Goal: Task Accomplishment & Management: Manage account settings

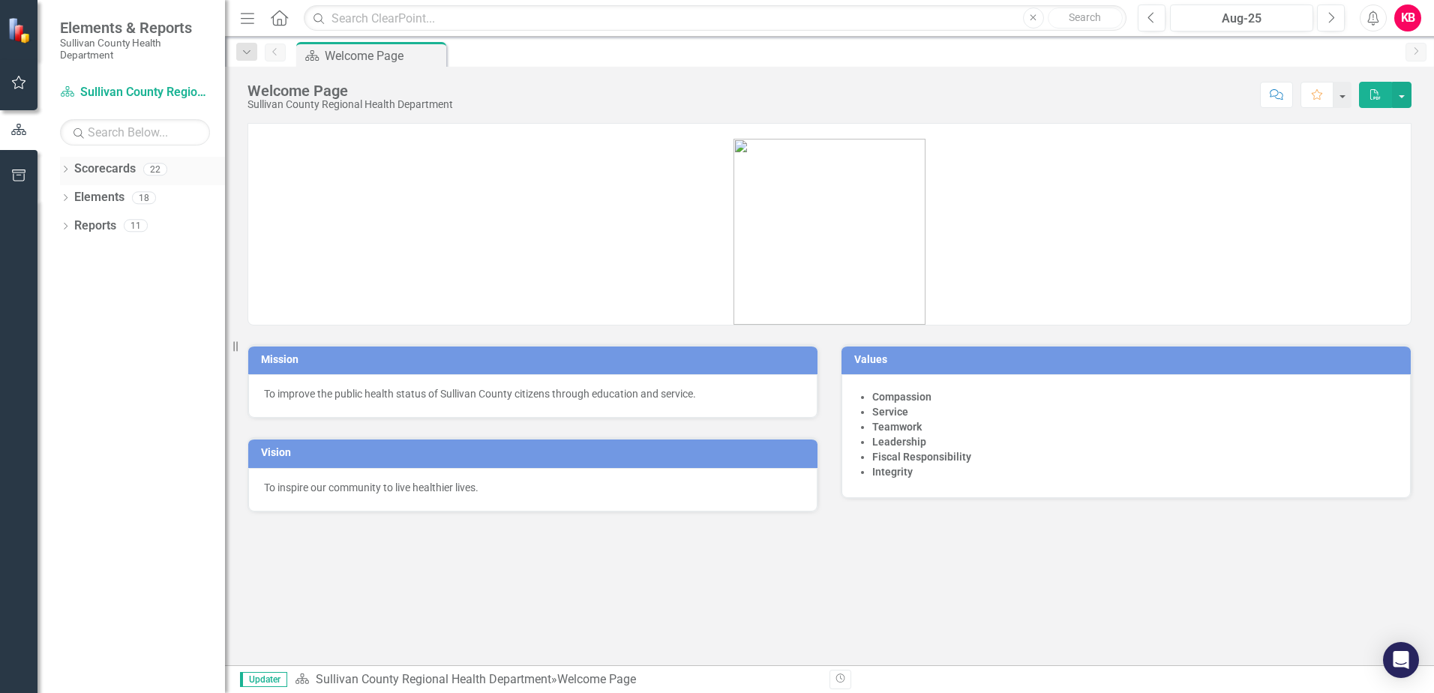
click at [65, 170] on icon "Dropdown" at bounding box center [65, 170] width 10 height 8
click at [70, 194] on icon "Dropdown" at bounding box center [72, 197] width 11 height 9
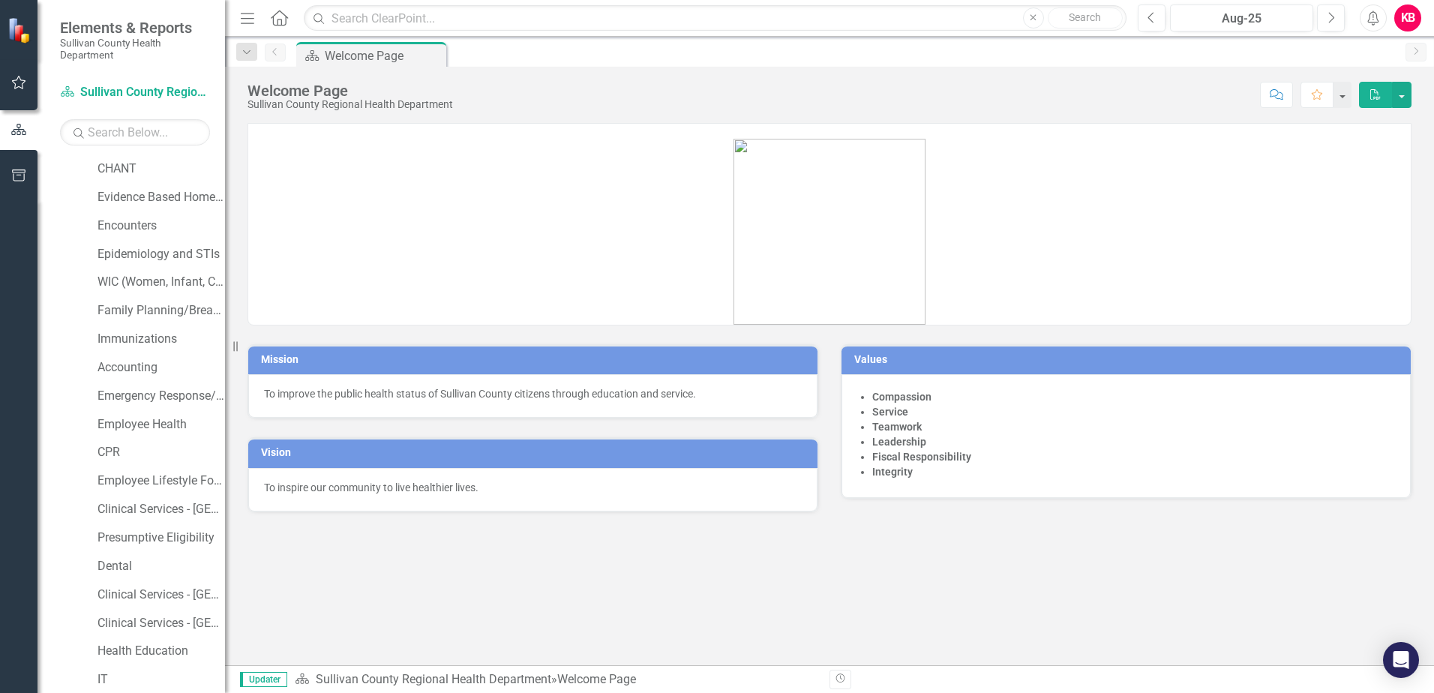
scroll to position [173, 0]
click at [122, 504] on link "Clinical Services - [GEOGRAPHIC_DATA]" at bounding box center [160, 507] width 127 height 17
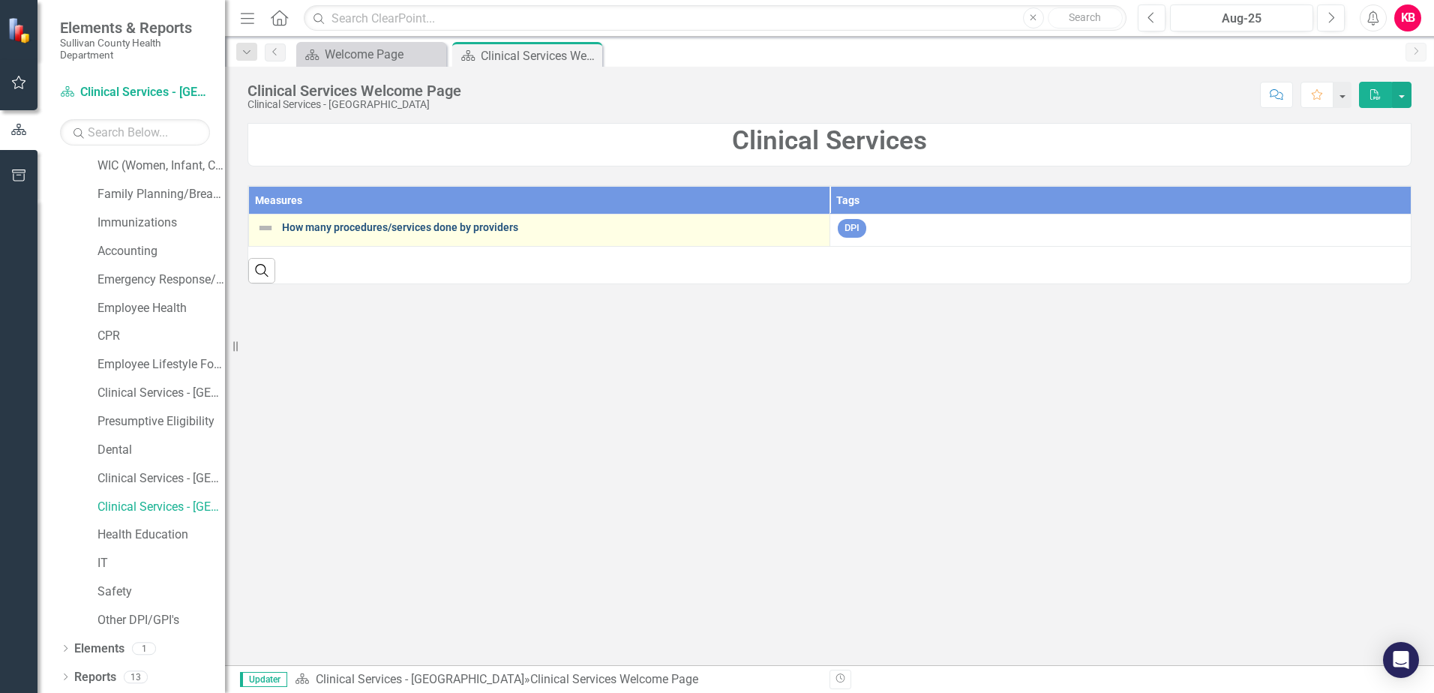
click at [355, 225] on link "How many procedures/services done by providers" at bounding box center [552, 227] width 540 height 11
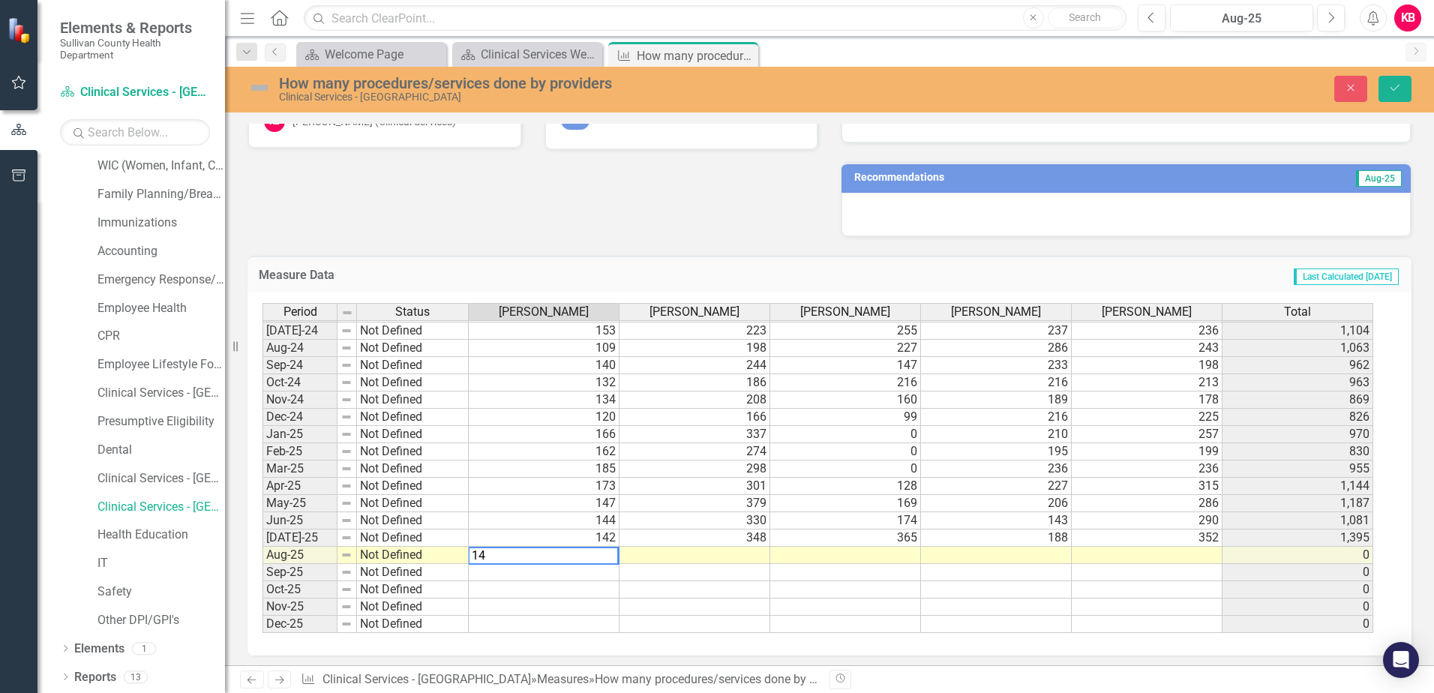
type textarea "143"
type textarea "280"
type textarea "193"
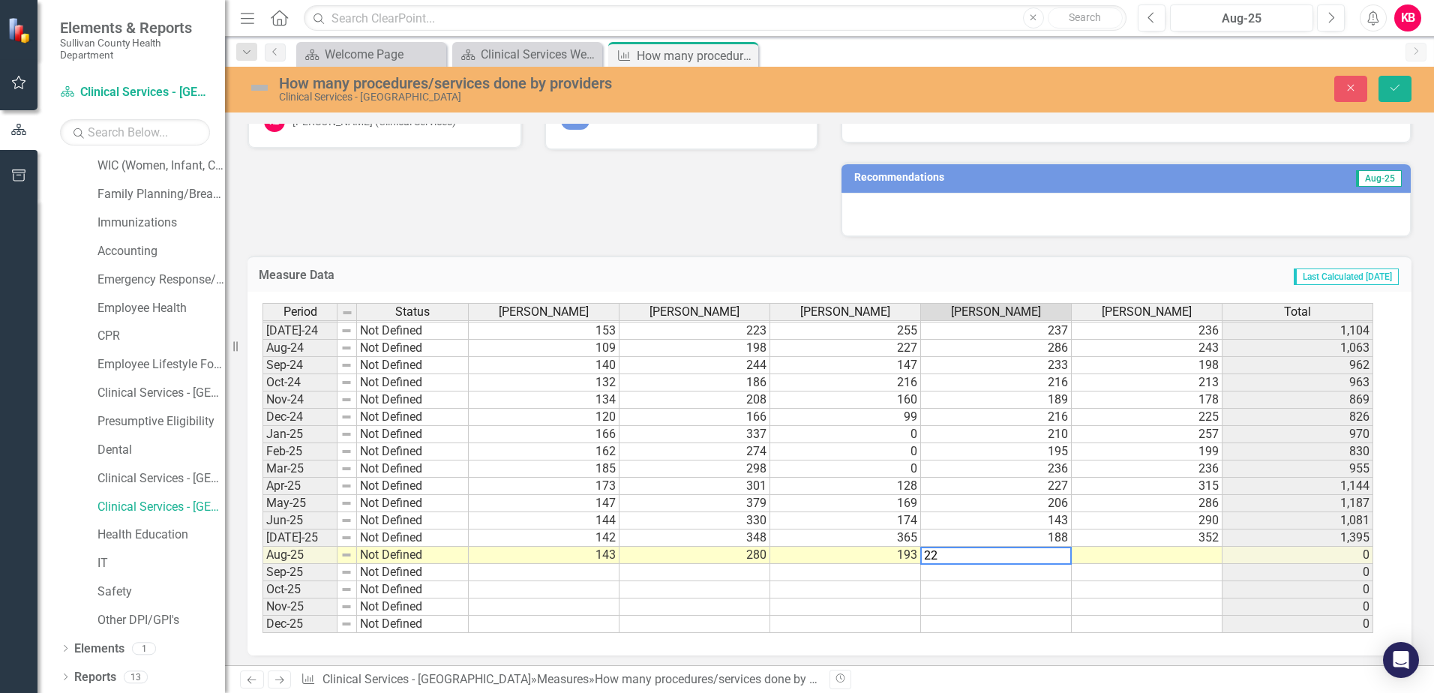
type textarea "225"
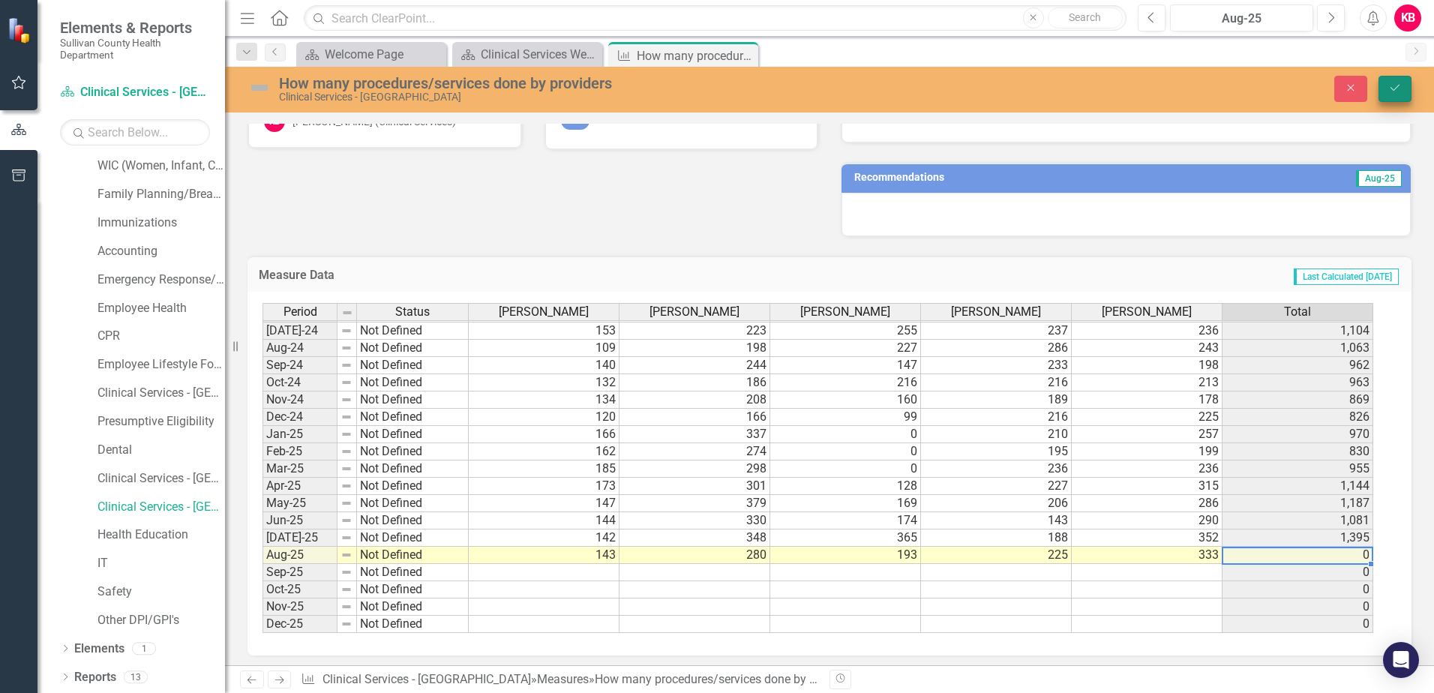
type textarea "333"
click at [1398, 82] on button "Save" at bounding box center [1394, 89] width 33 height 26
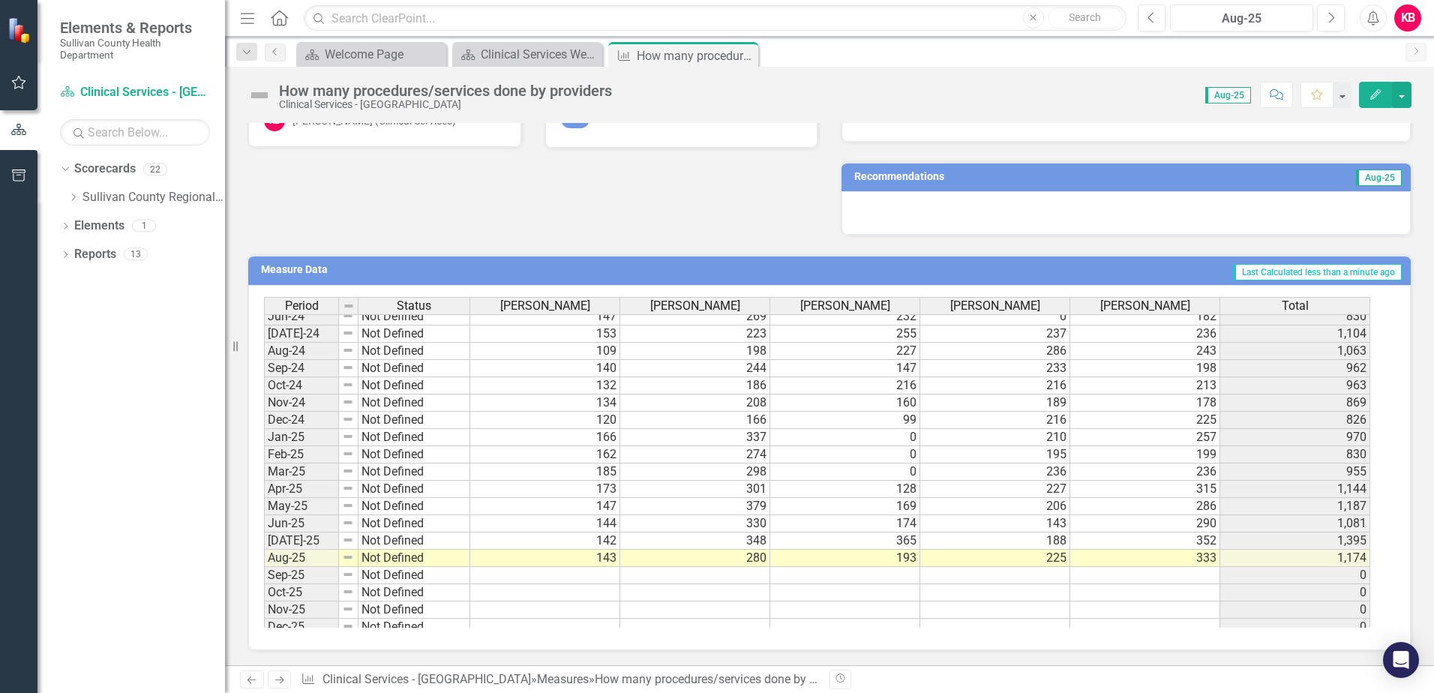
scroll to position [931, 0]
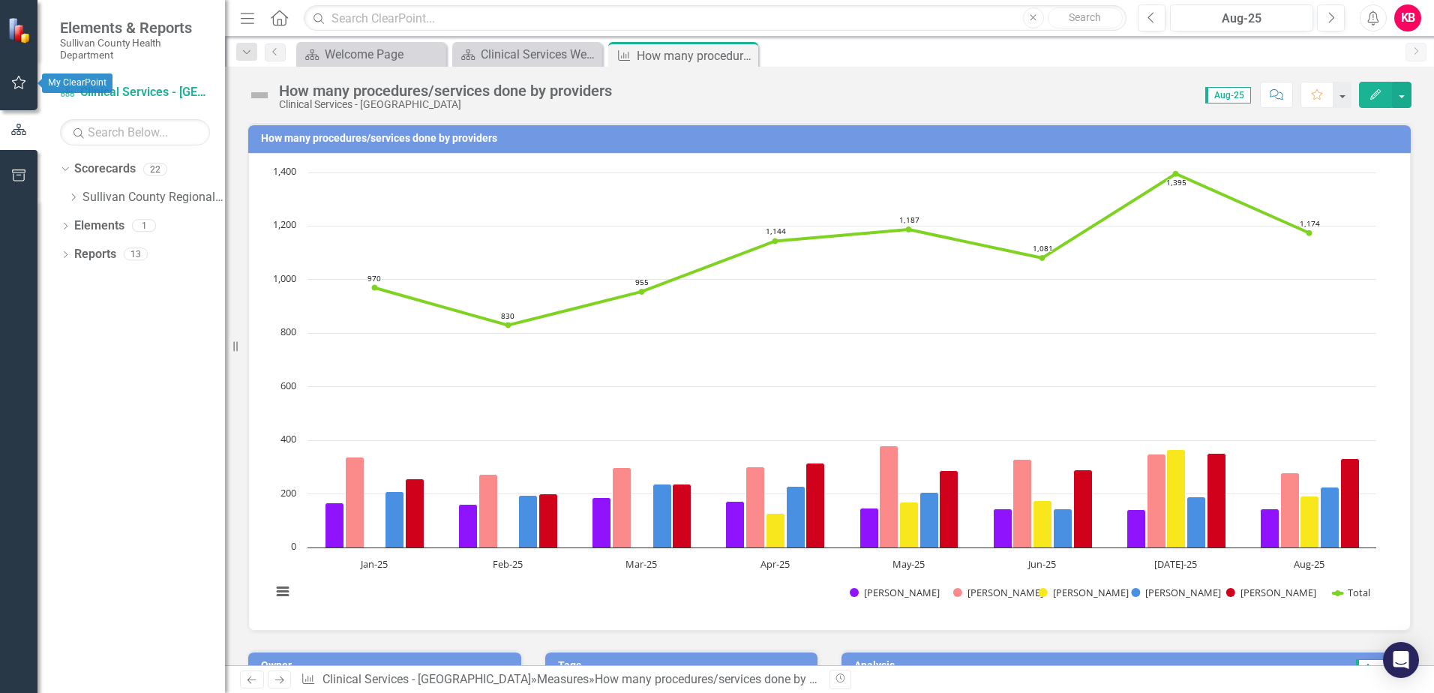
click at [20, 81] on icon "button" at bounding box center [19, 82] width 16 height 12
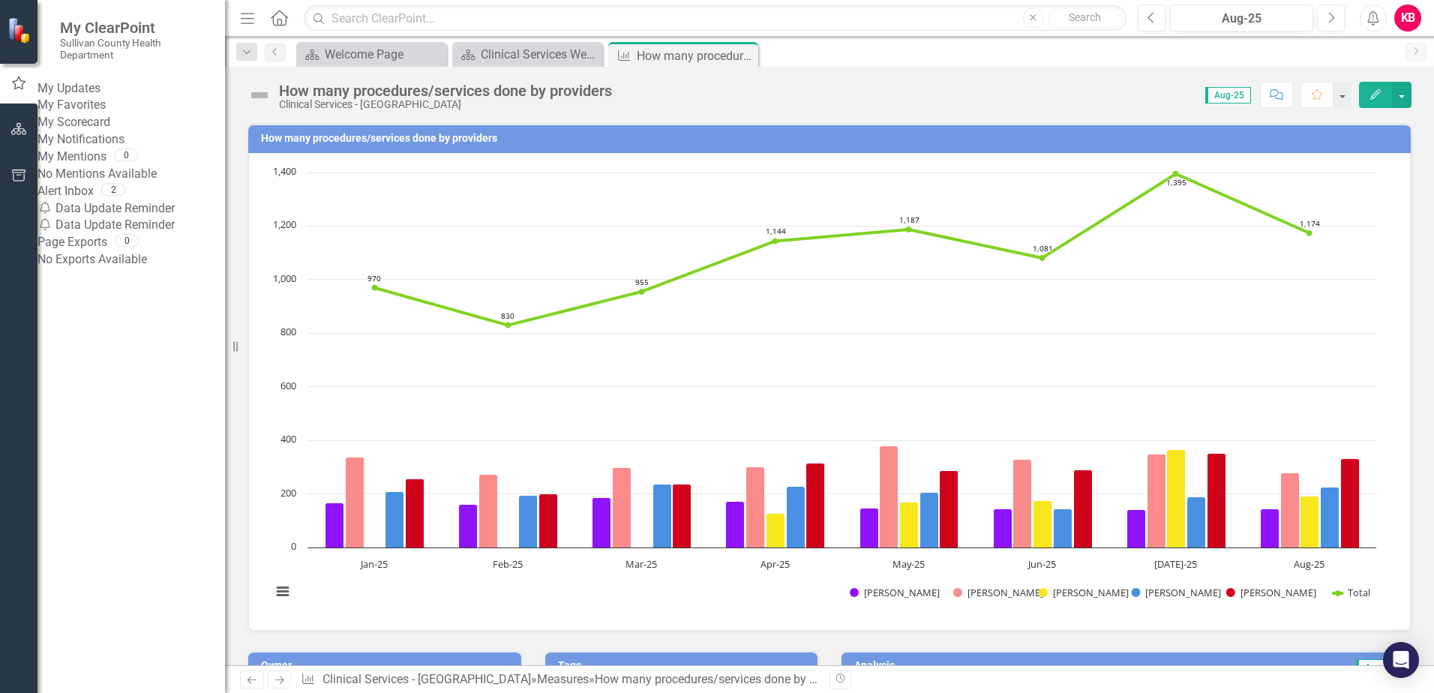
click at [99, 91] on link "My Updates" at bounding box center [130, 88] width 187 height 17
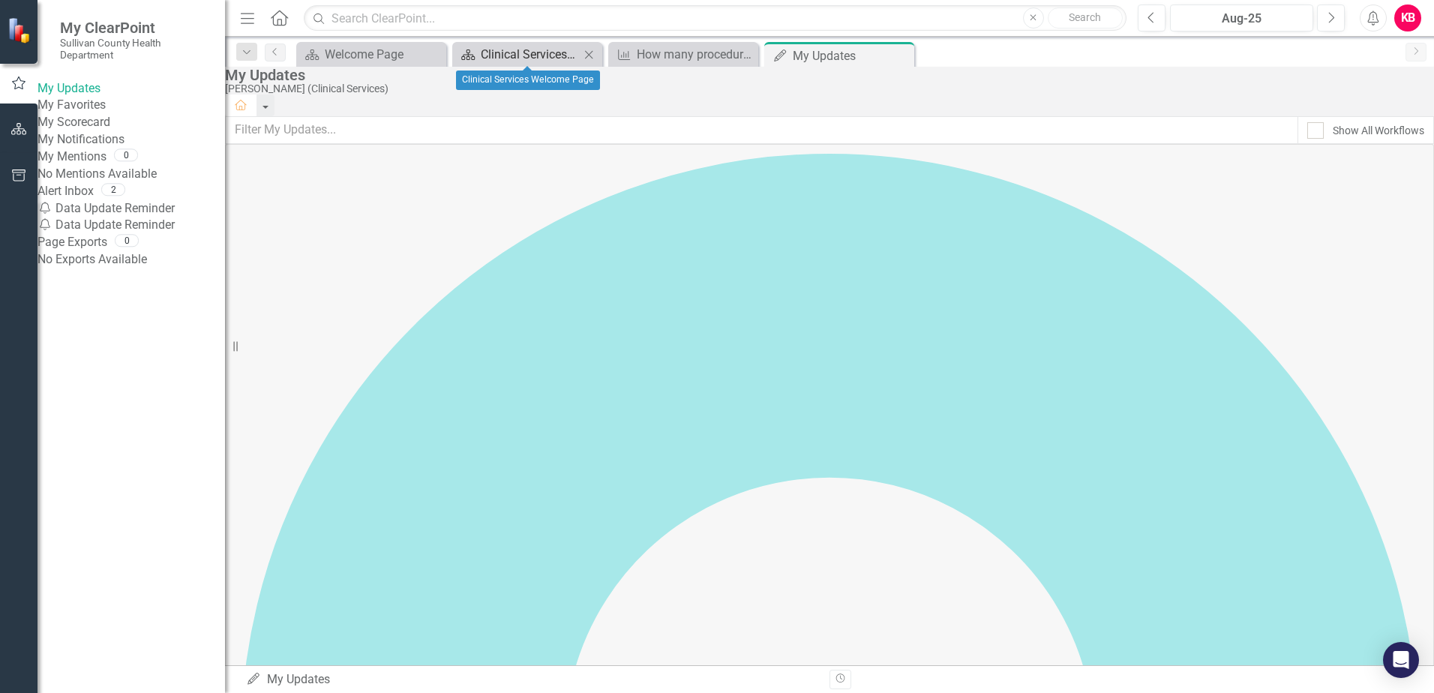
click at [529, 52] on div "Clinical Services Welcome Page" at bounding box center [530, 54] width 99 height 19
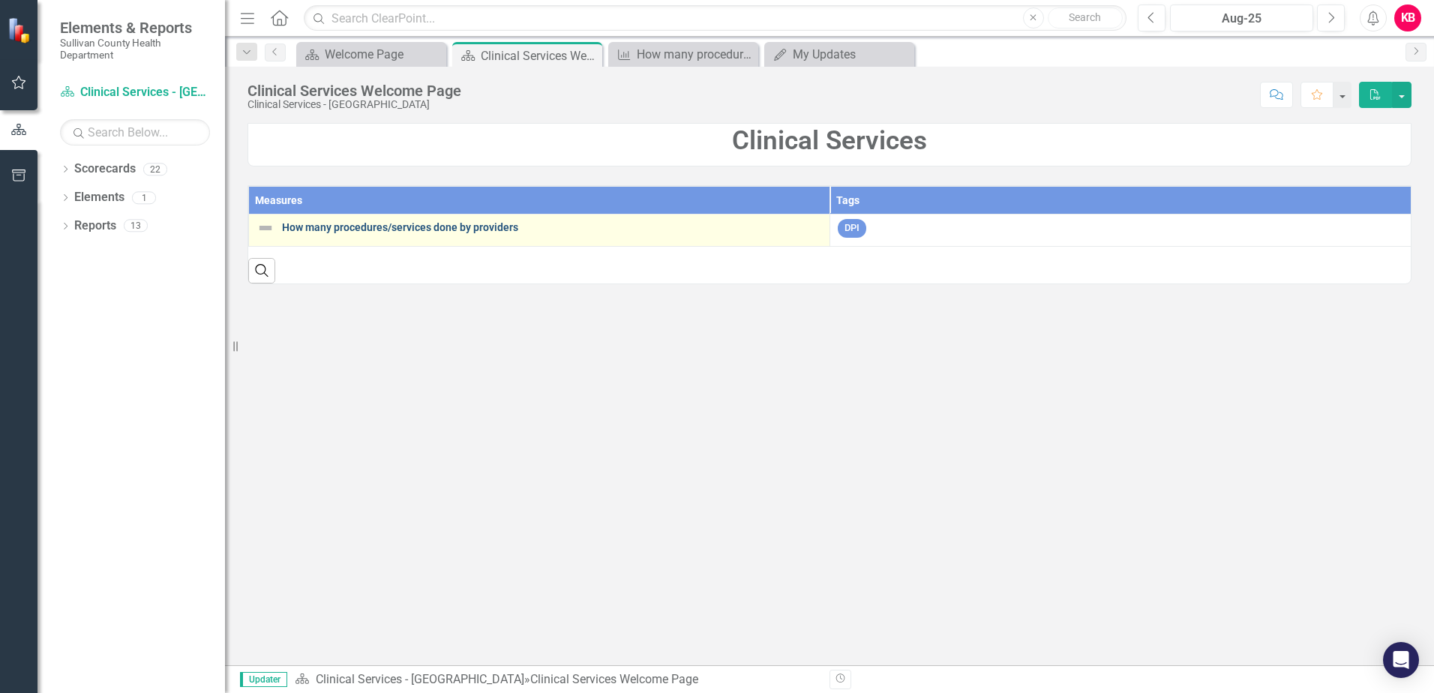
click at [438, 227] on link "How many procedures/services done by providers" at bounding box center [552, 227] width 540 height 11
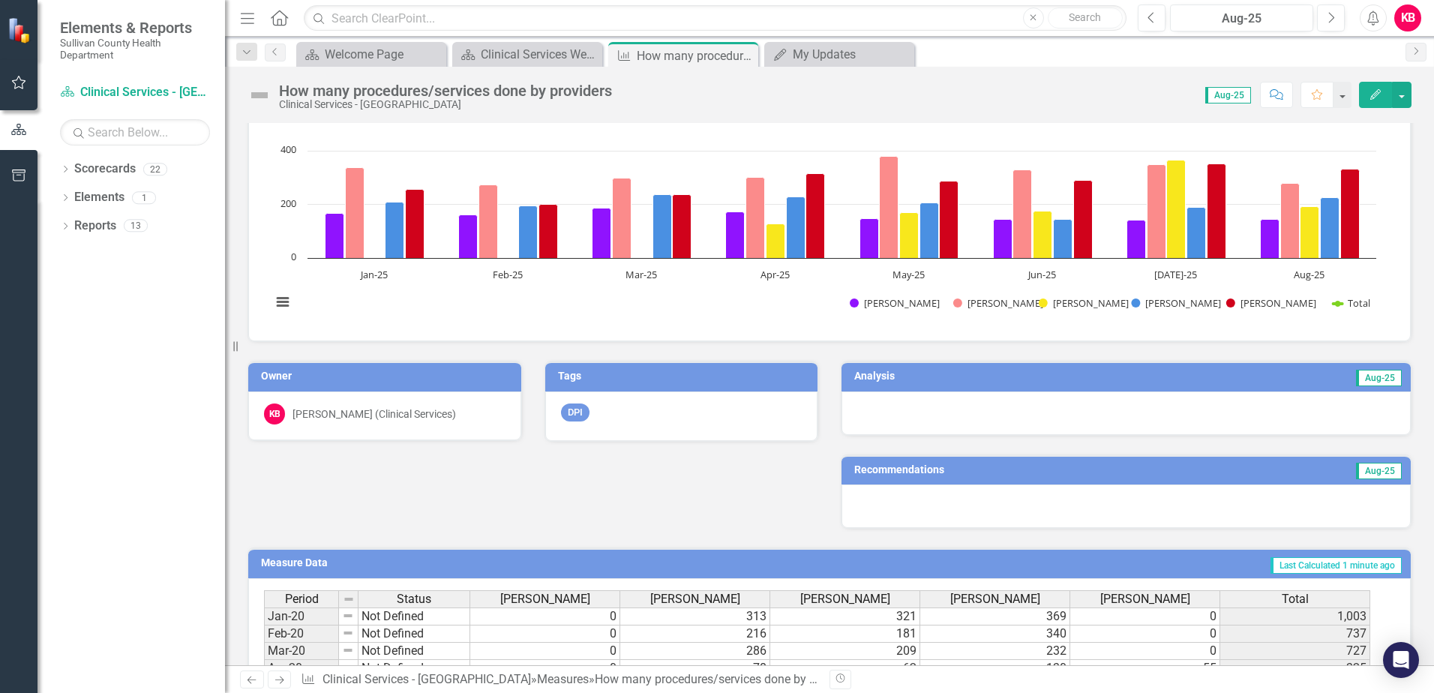
scroll to position [375, 0]
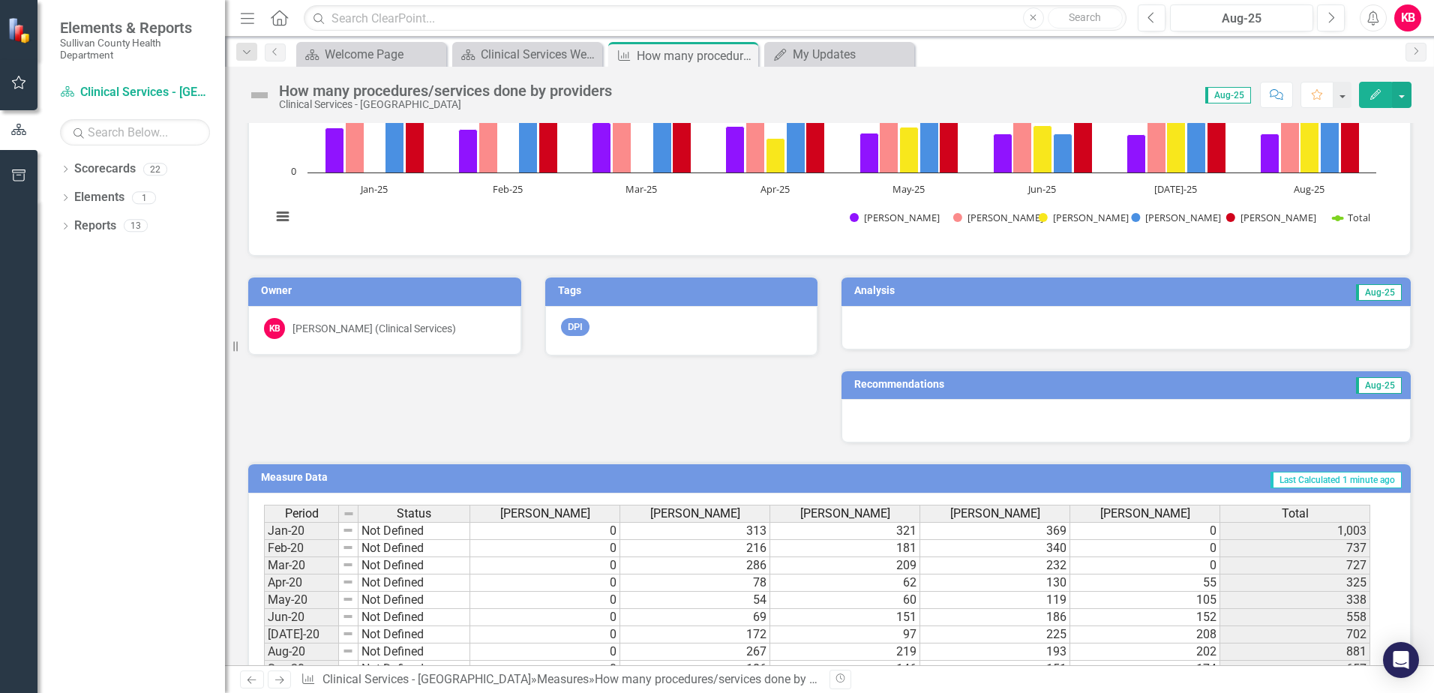
click at [1093, 295] on h3 "Analysis" at bounding box center [980, 290] width 253 height 11
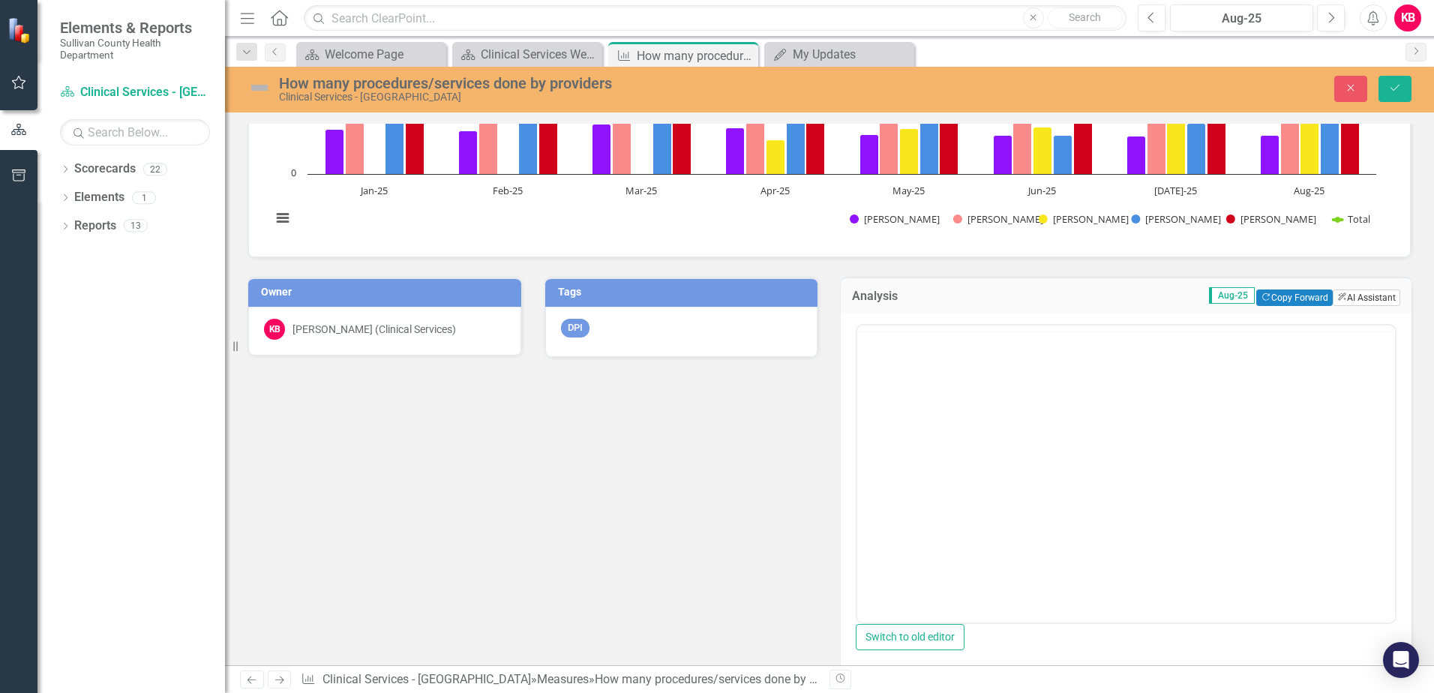
scroll to position [0, 0]
click at [1350, 297] on button "ClearPoint AI AI Assistant" at bounding box center [1365, 297] width 67 height 16
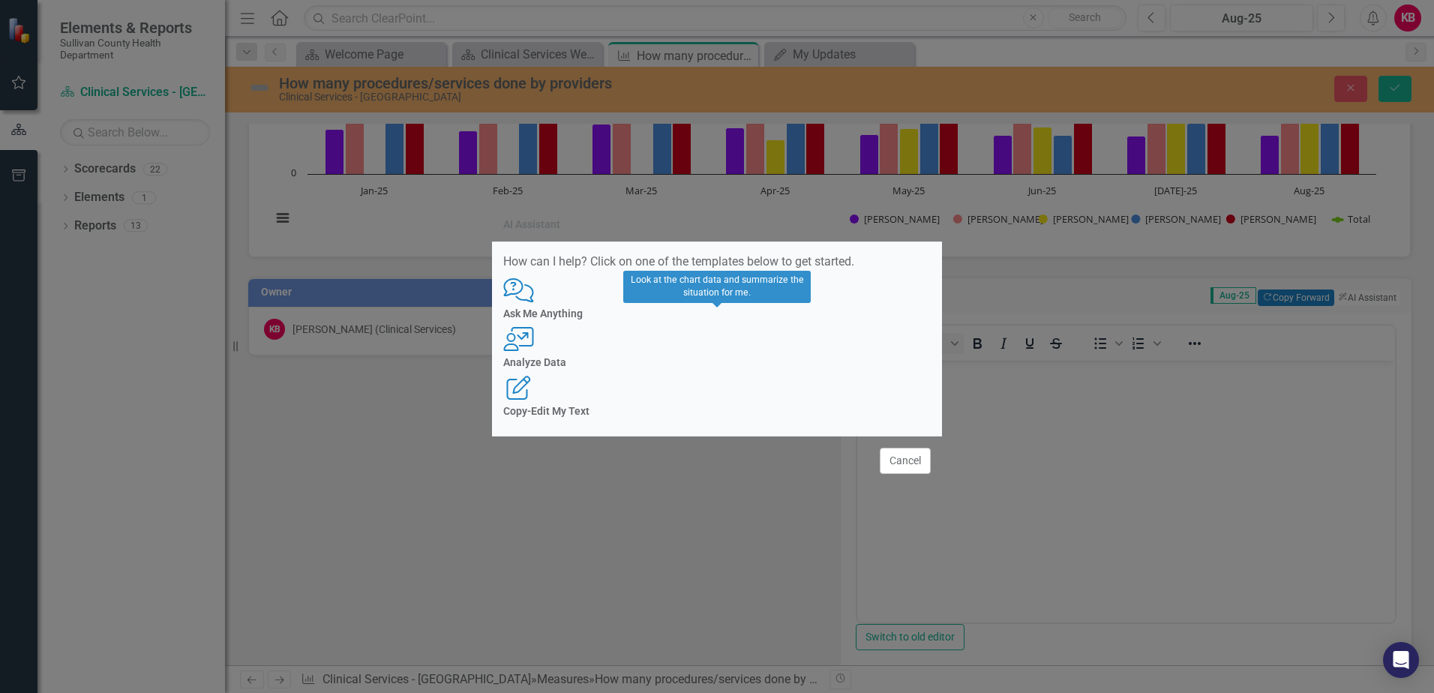
click at [706, 357] on div "Analyze Data" at bounding box center [716, 362] width 427 height 11
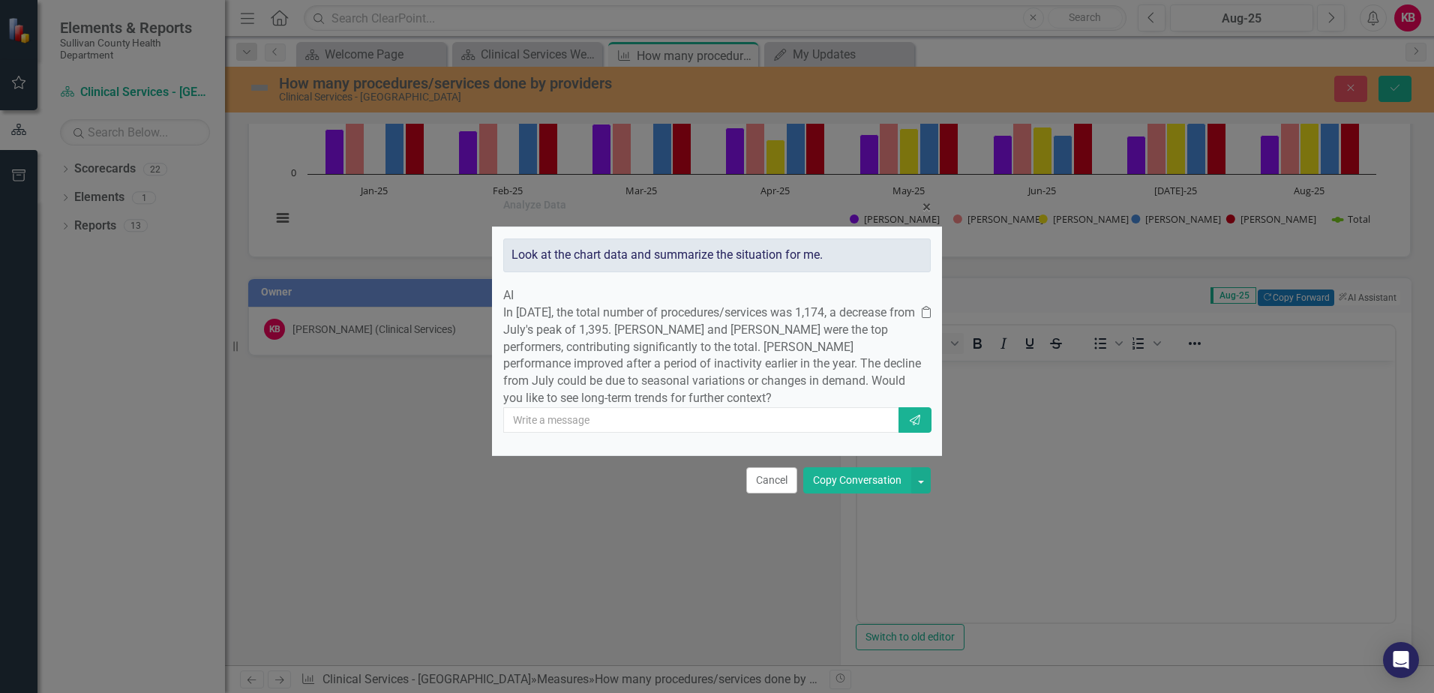
click at [843, 493] on button "Copy Conversation" at bounding box center [857, 480] width 108 height 26
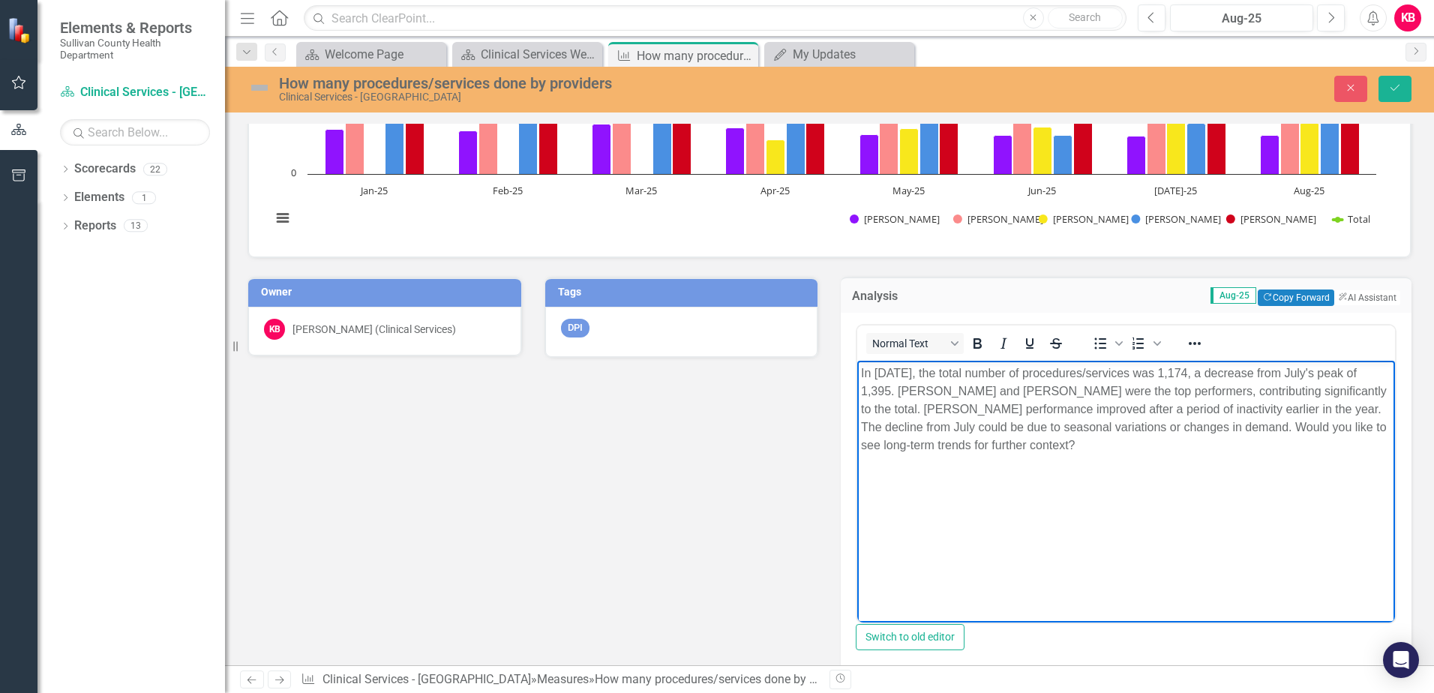
click at [1060, 448] on p "In [DATE], the total number of procedures/services was 1,174, a decrease from J…" at bounding box center [1126, 409] width 530 height 90
click at [1396, 86] on icon "Save" at bounding box center [1394, 87] width 13 height 10
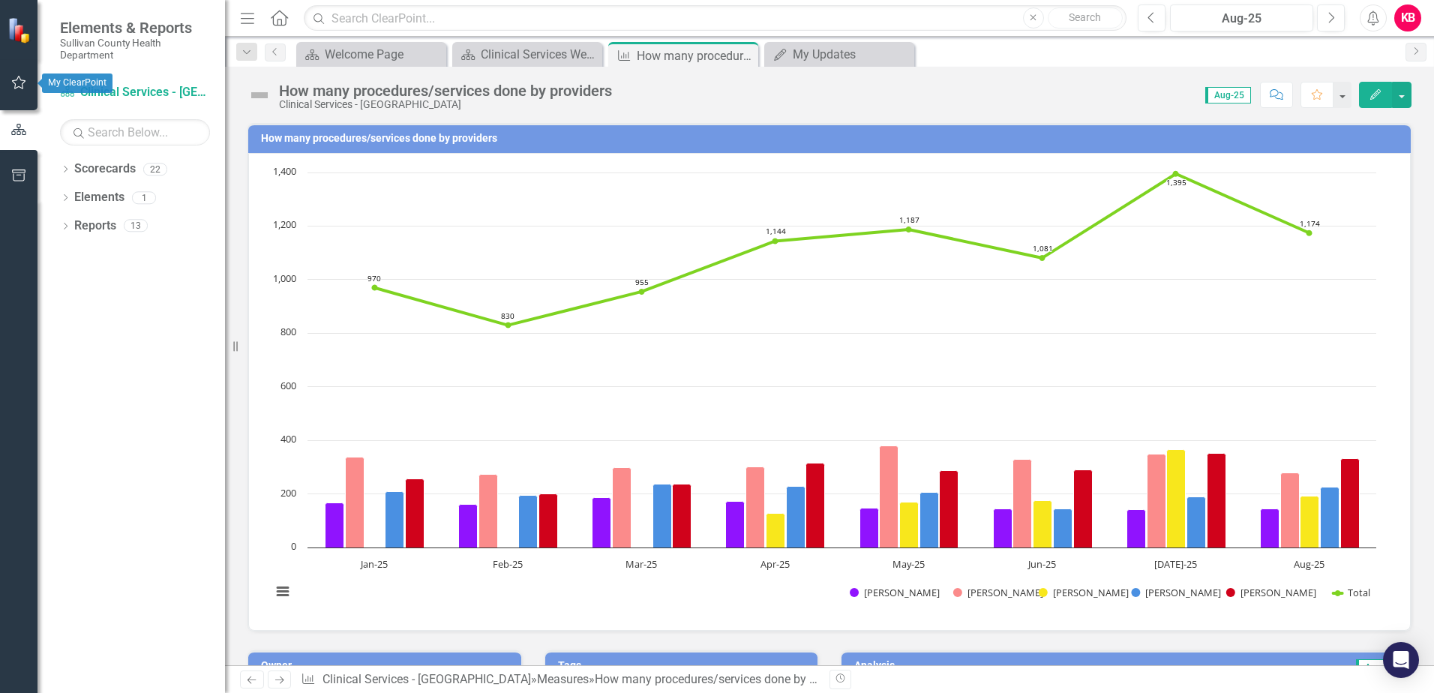
click at [18, 81] on icon "button" at bounding box center [19, 82] width 16 height 12
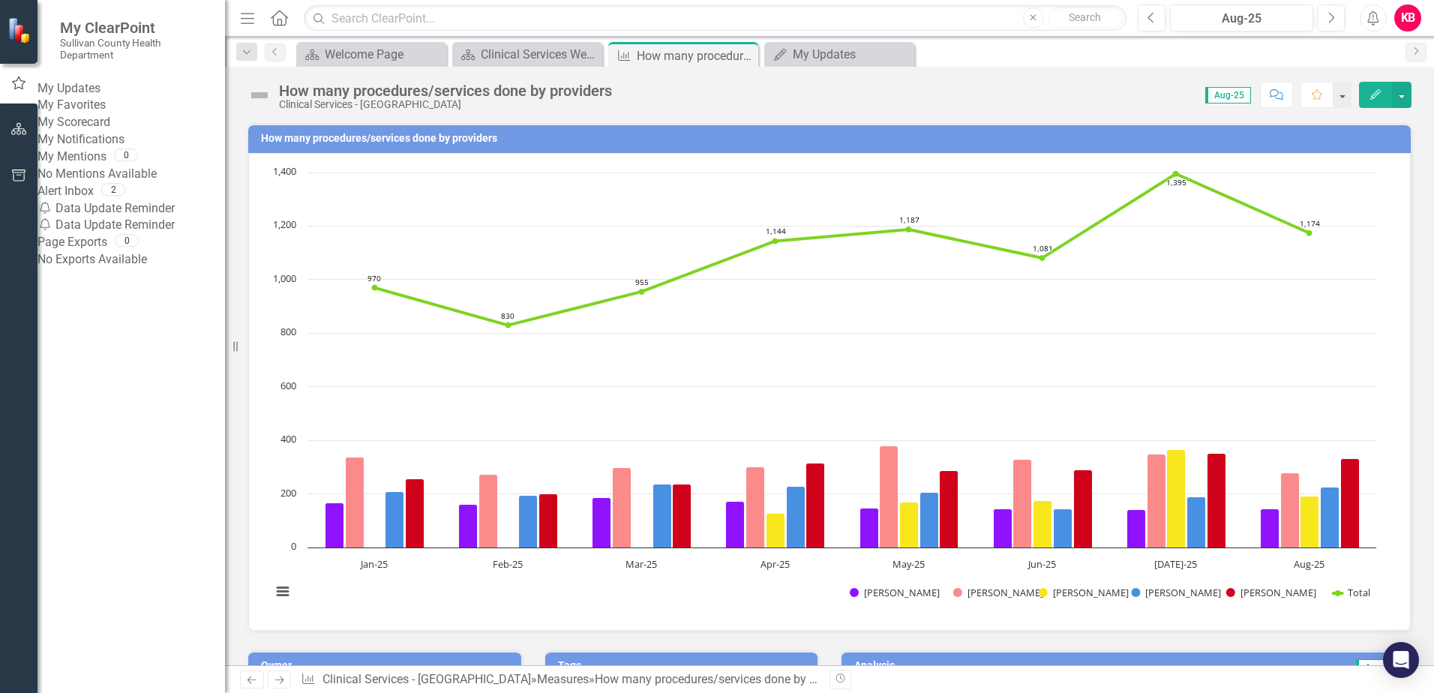
click at [93, 200] on link "Alert Inbox" at bounding box center [65, 191] width 56 height 17
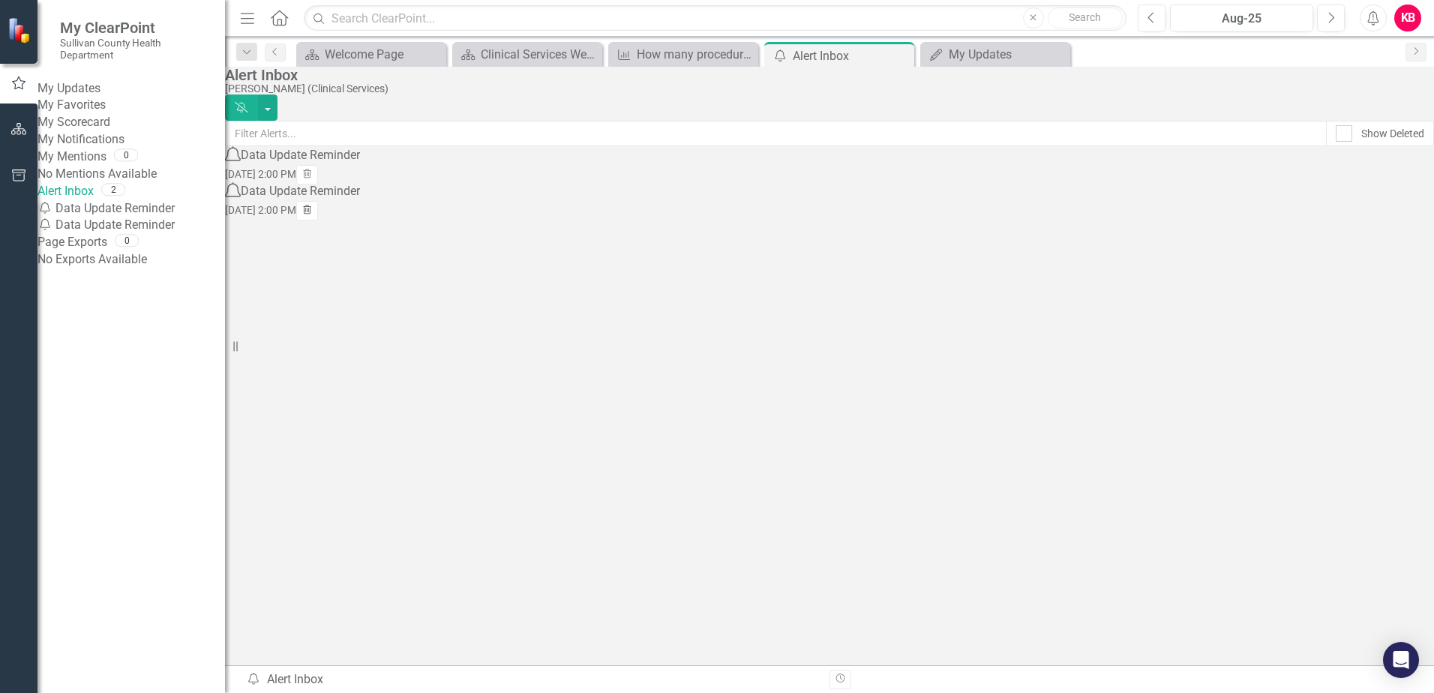
click at [313, 215] on icon "Trash" at bounding box center [306, 210] width 11 height 9
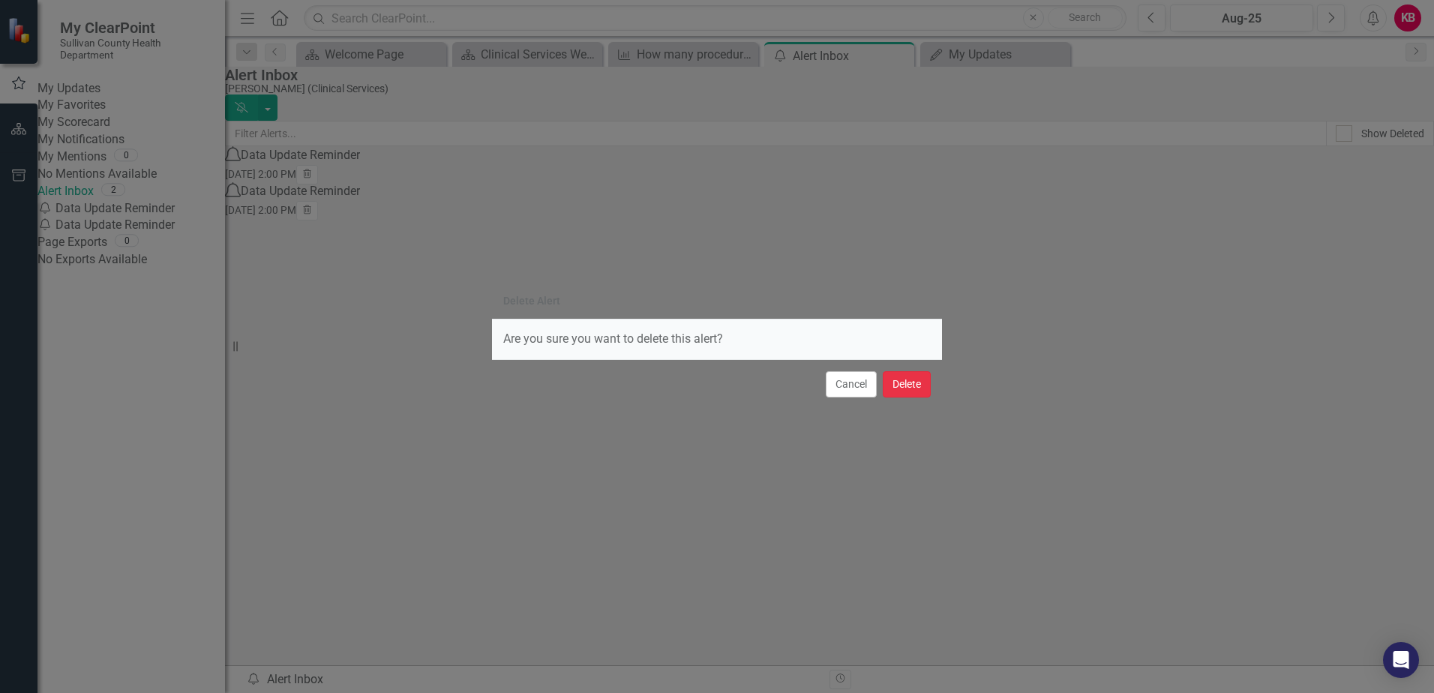
click at [898, 380] on button "Delete" at bounding box center [907, 384] width 48 height 26
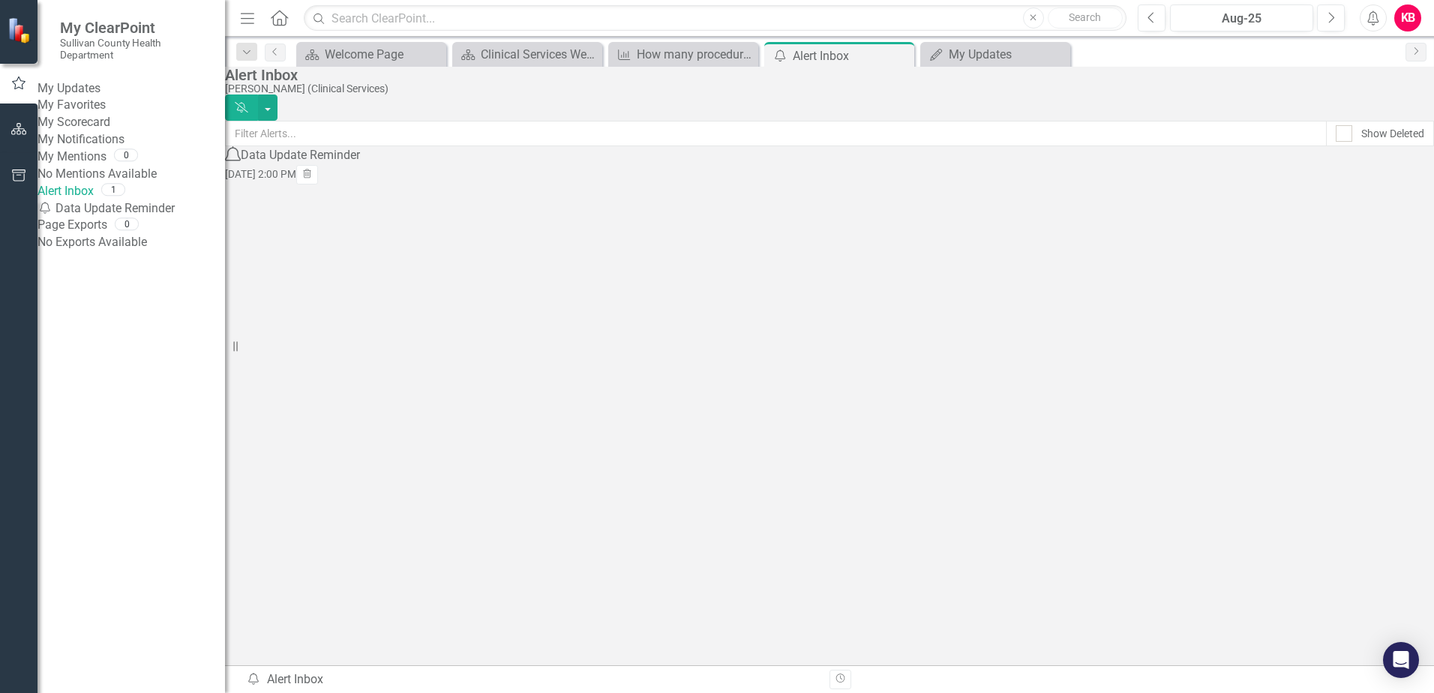
click at [94, 91] on link "My Updates" at bounding box center [130, 88] width 187 height 17
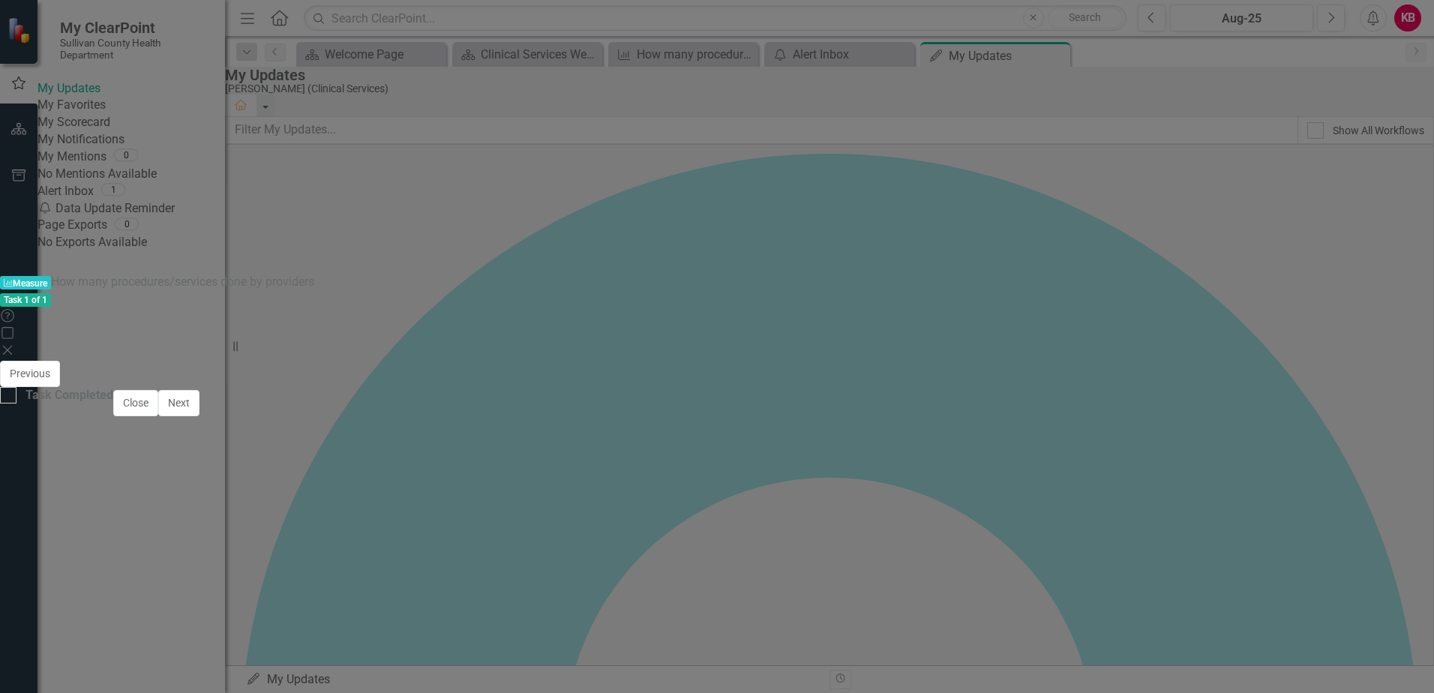
scroll to position [150, 0]
click at [10, 397] on input "Task Completed" at bounding box center [5, 392] width 10 height 10
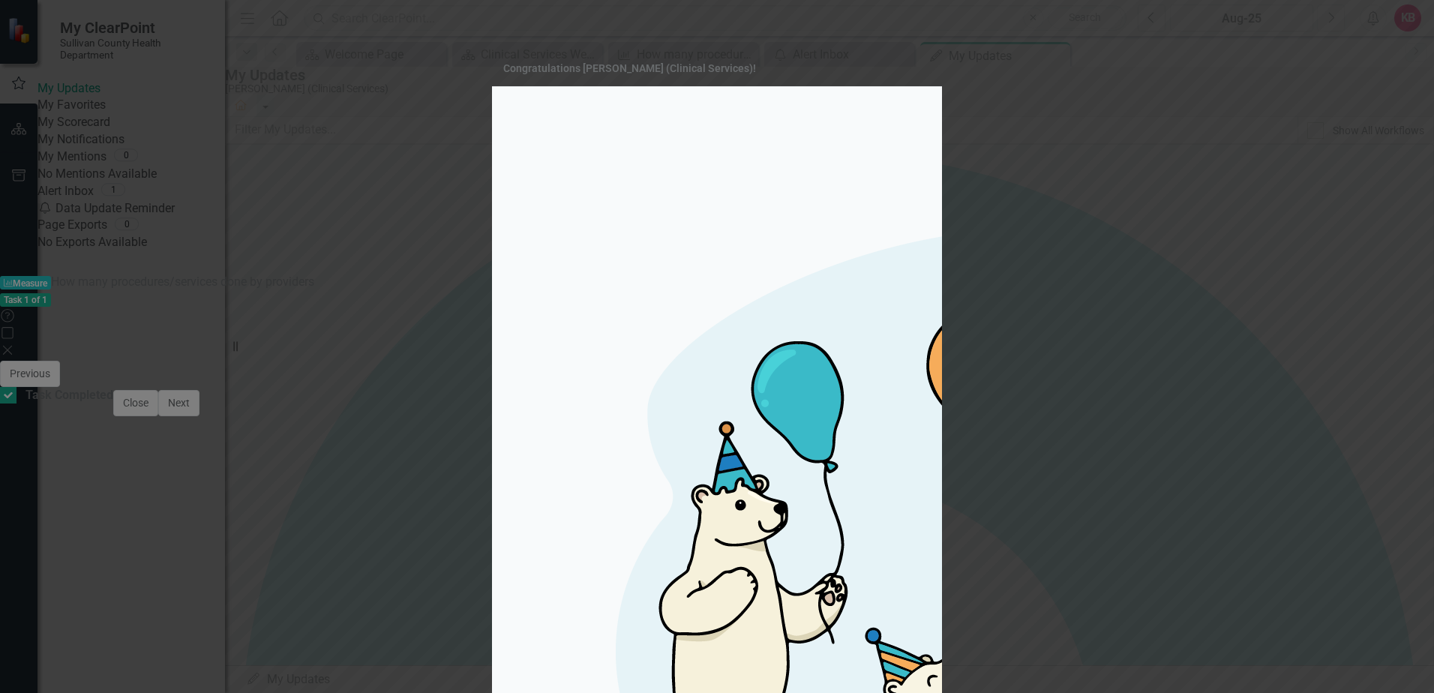
checkbox input "true"
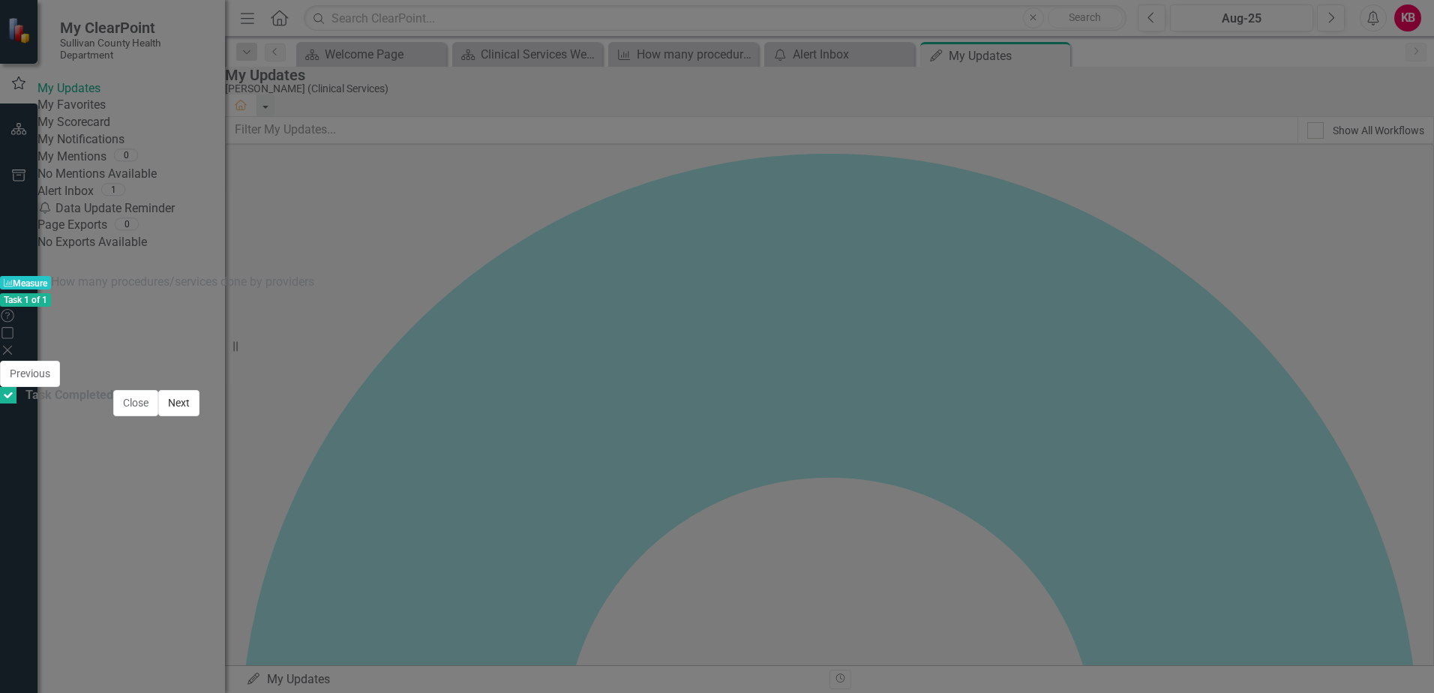
click at [199, 416] on button "Next" at bounding box center [178, 403] width 41 height 26
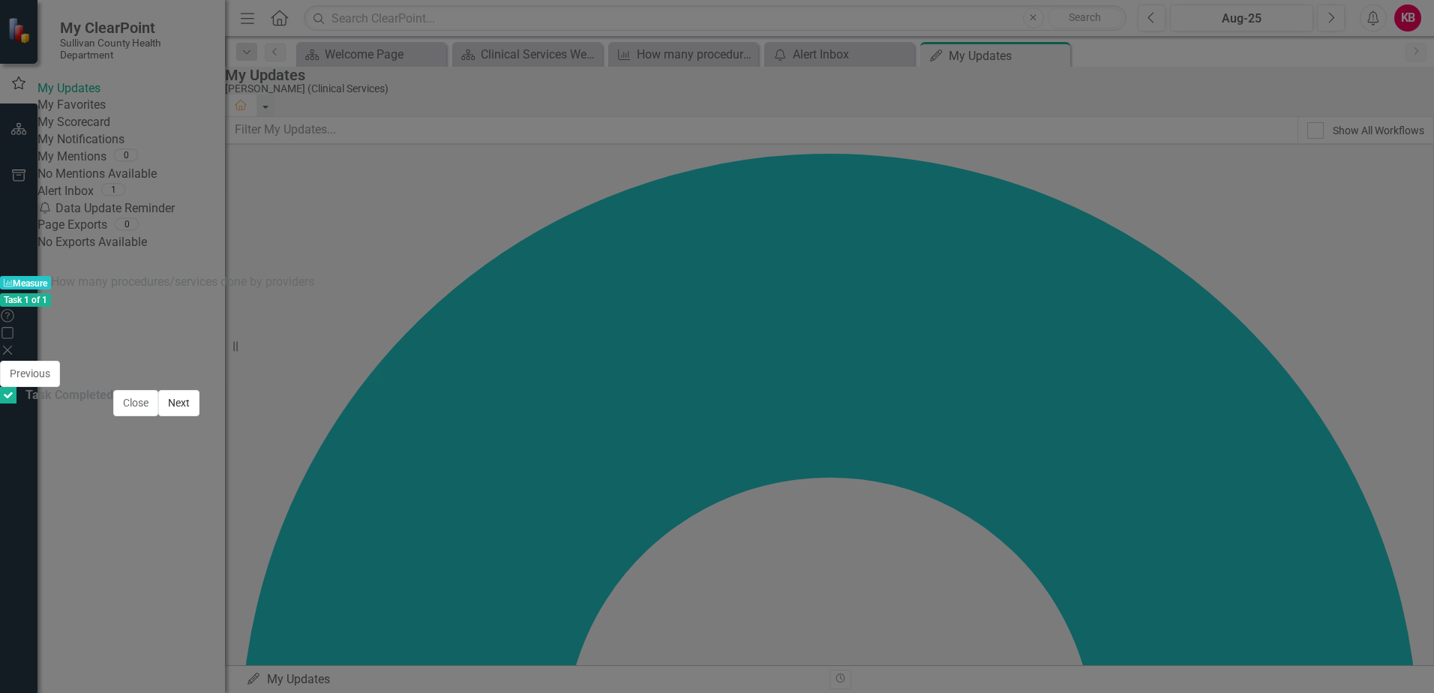
checkbox input "true"
click at [15, 344] on icon "Close" at bounding box center [7, 350] width 15 height 12
